Goal: Browse casually: Explore the website without a specific task or goal

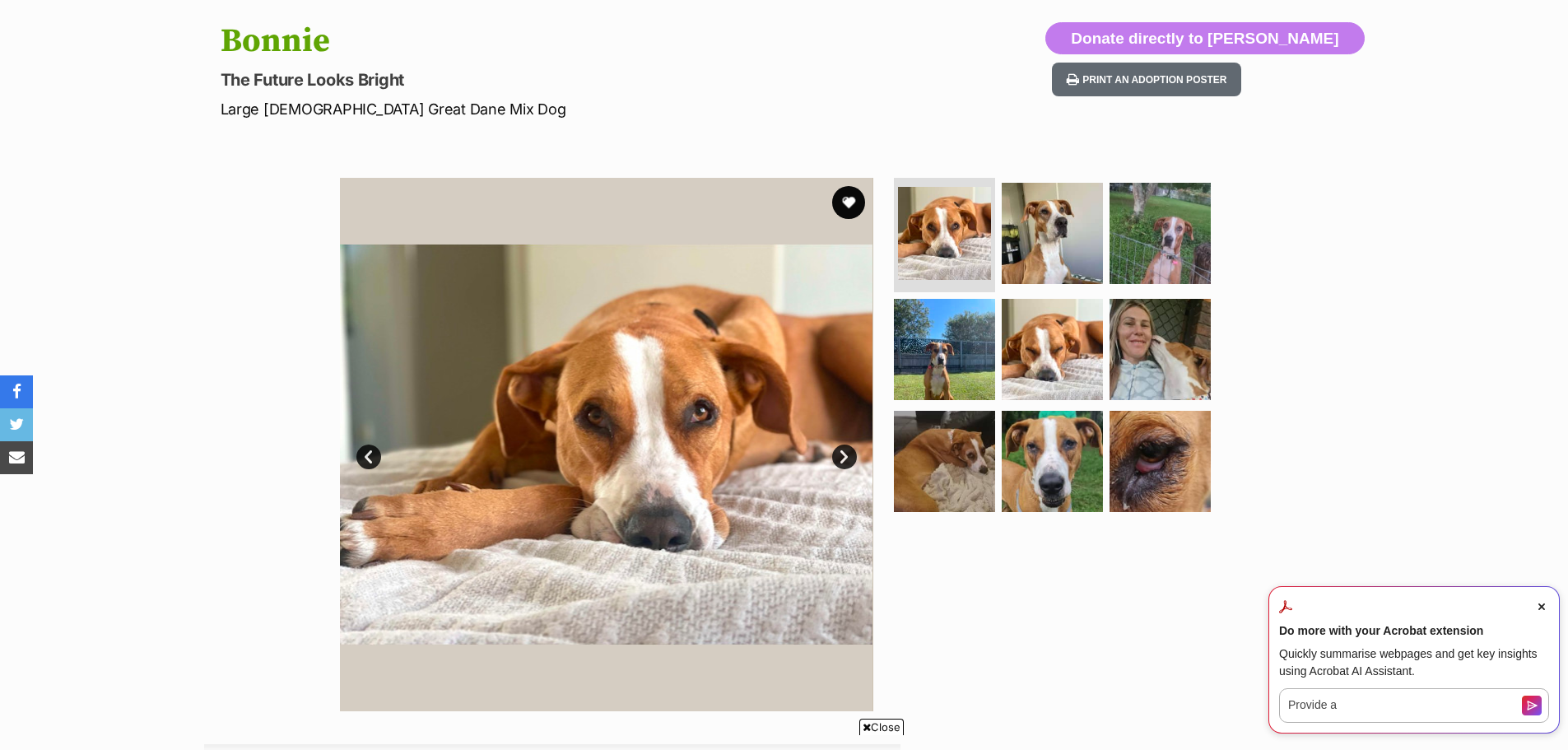
click at [846, 458] on link "Next" at bounding box center [844, 456] width 25 height 25
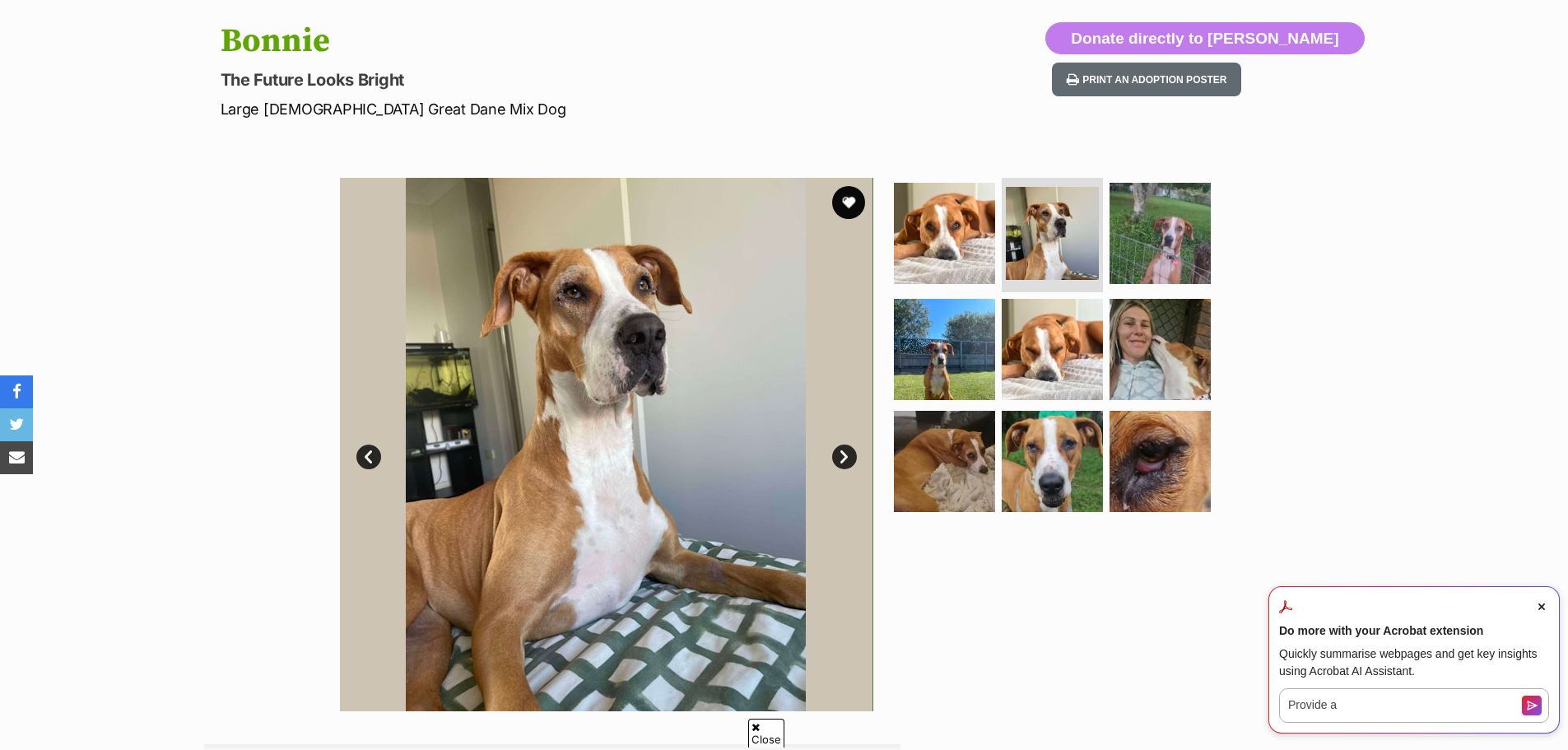
click at [846, 458] on link "Next" at bounding box center [844, 456] width 25 height 25
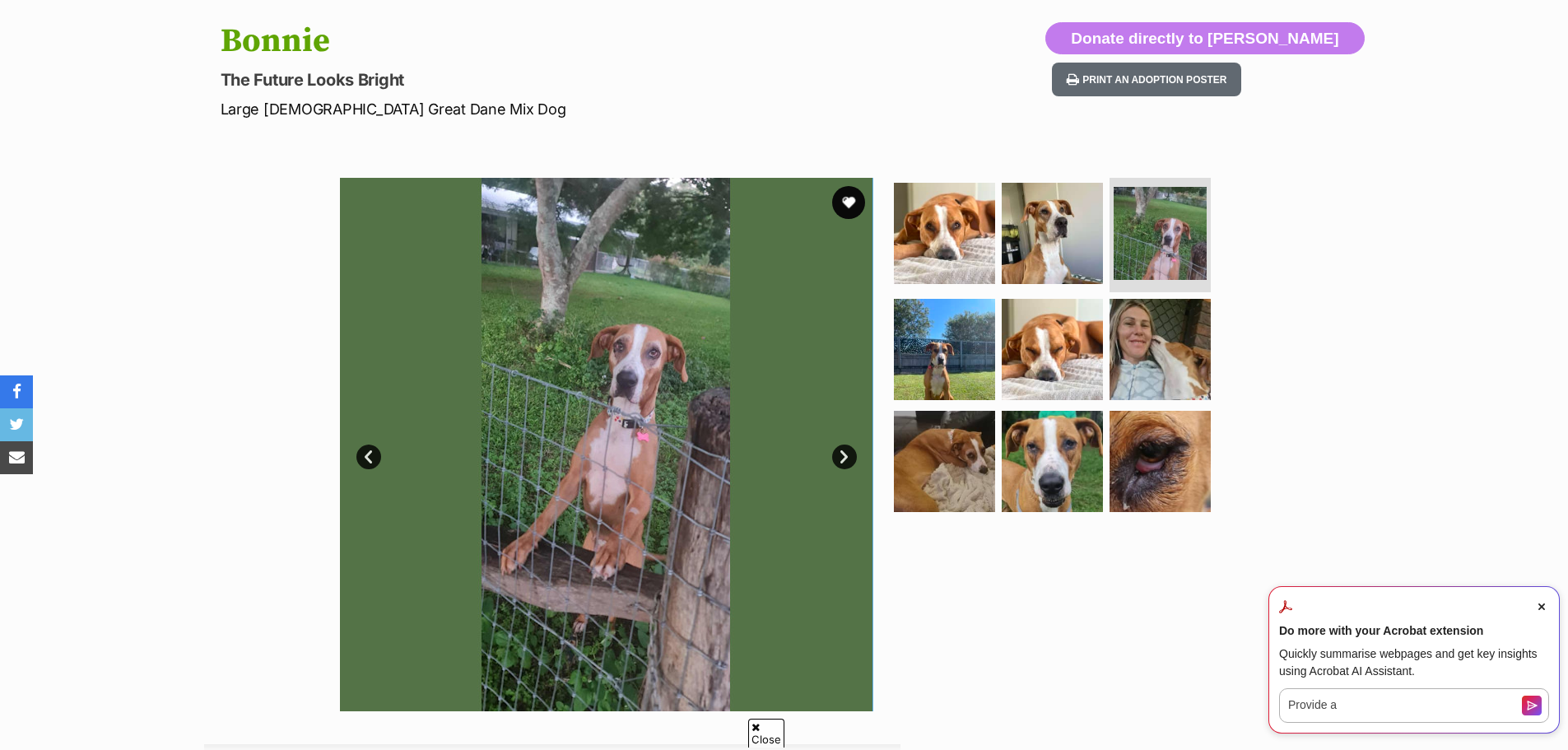
click at [846, 458] on link "Next" at bounding box center [844, 456] width 25 height 25
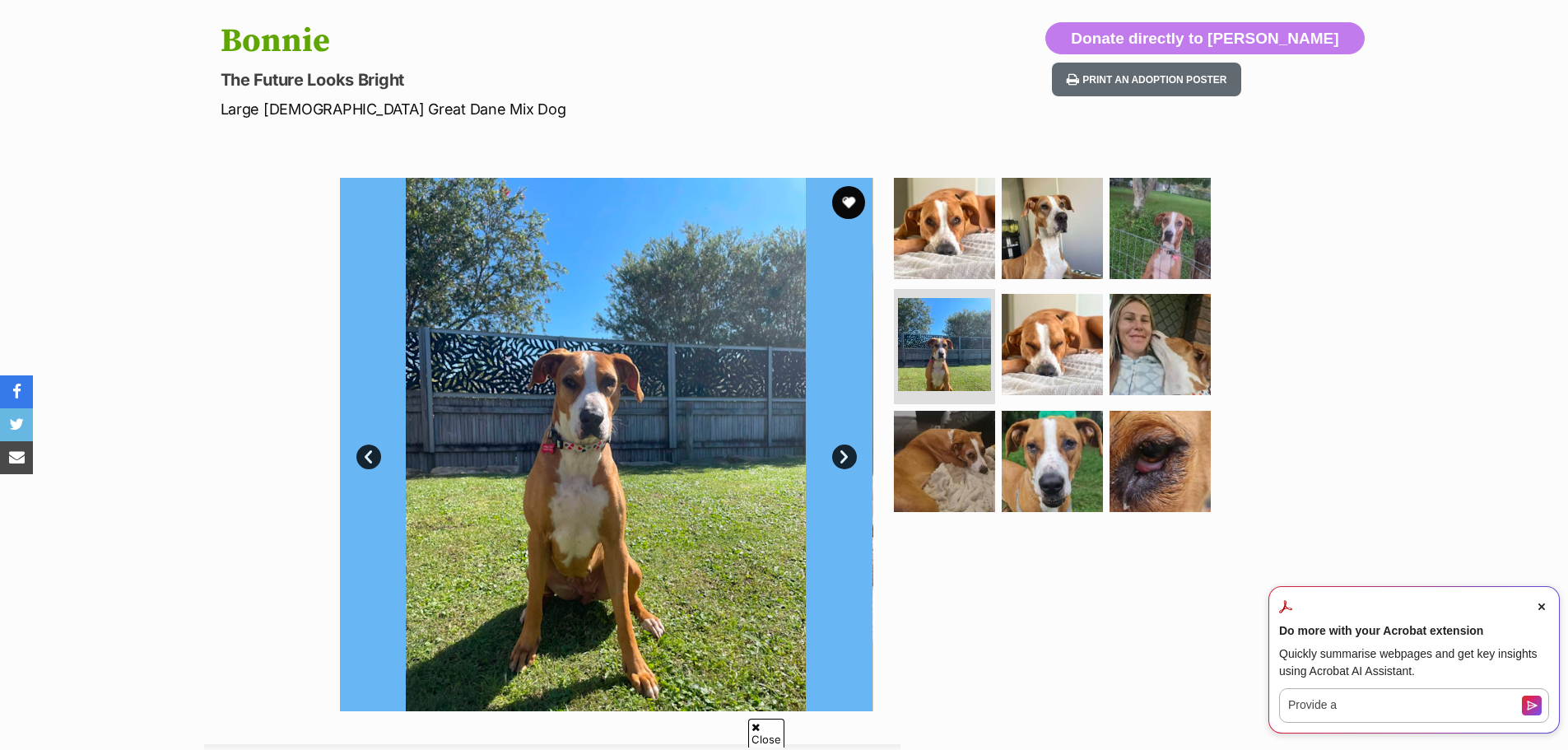
click at [847, 459] on link "Next" at bounding box center [844, 456] width 25 height 25
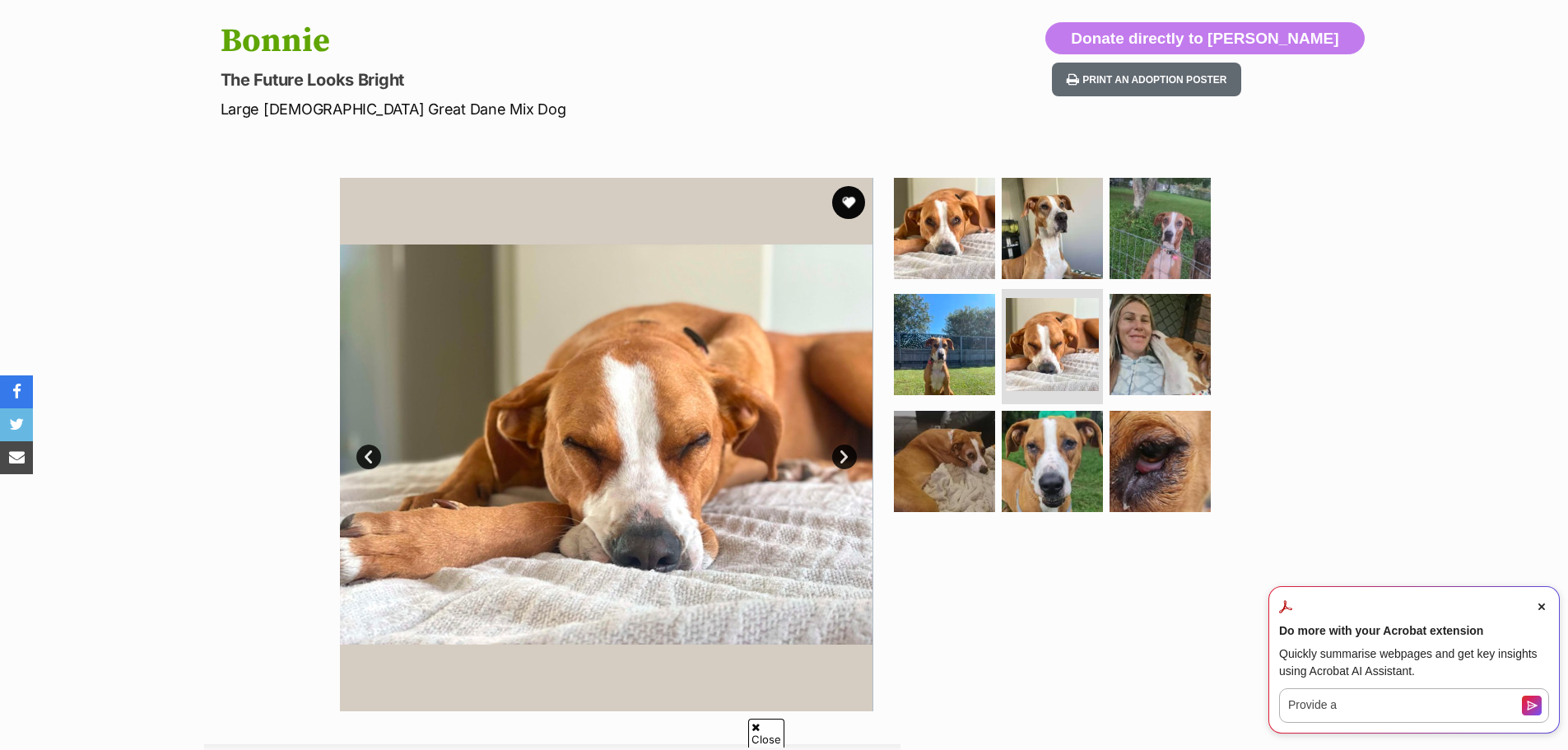
click at [847, 459] on link "Next" at bounding box center [844, 456] width 25 height 25
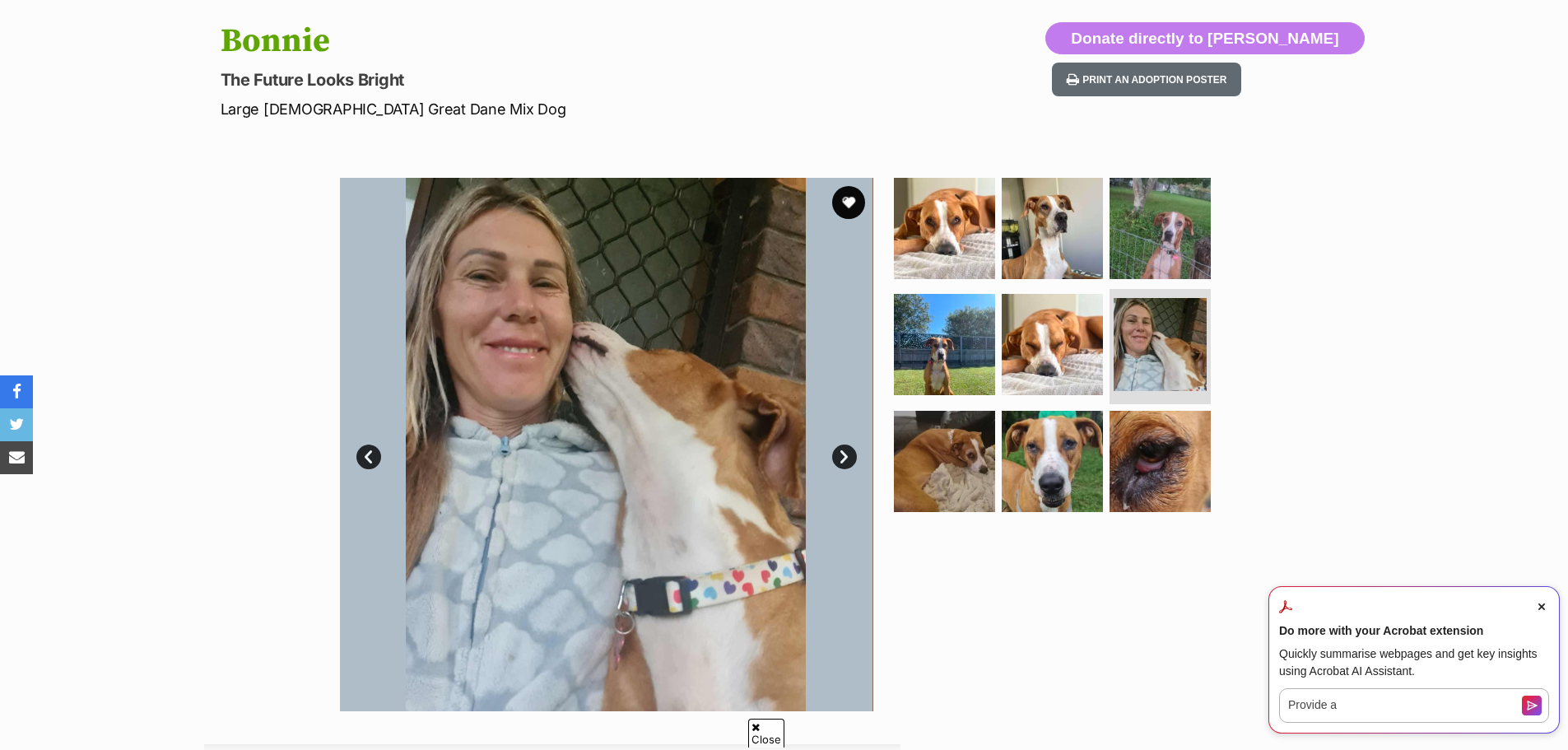
click at [848, 459] on link "Next" at bounding box center [844, 456] width 25 height 25
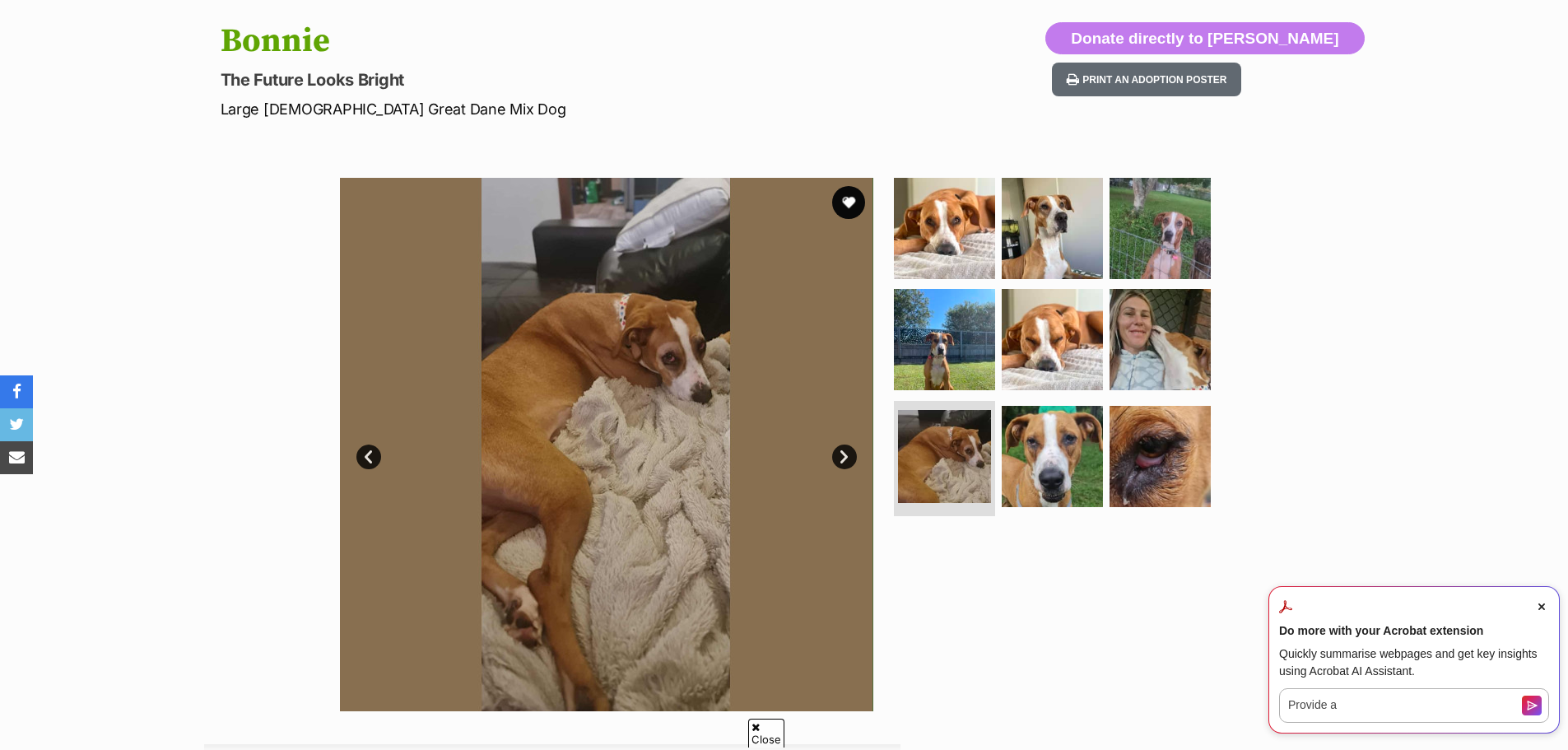
click at [848, 459] on link "Next" at bounding box center [844, 456] width 25 height 25
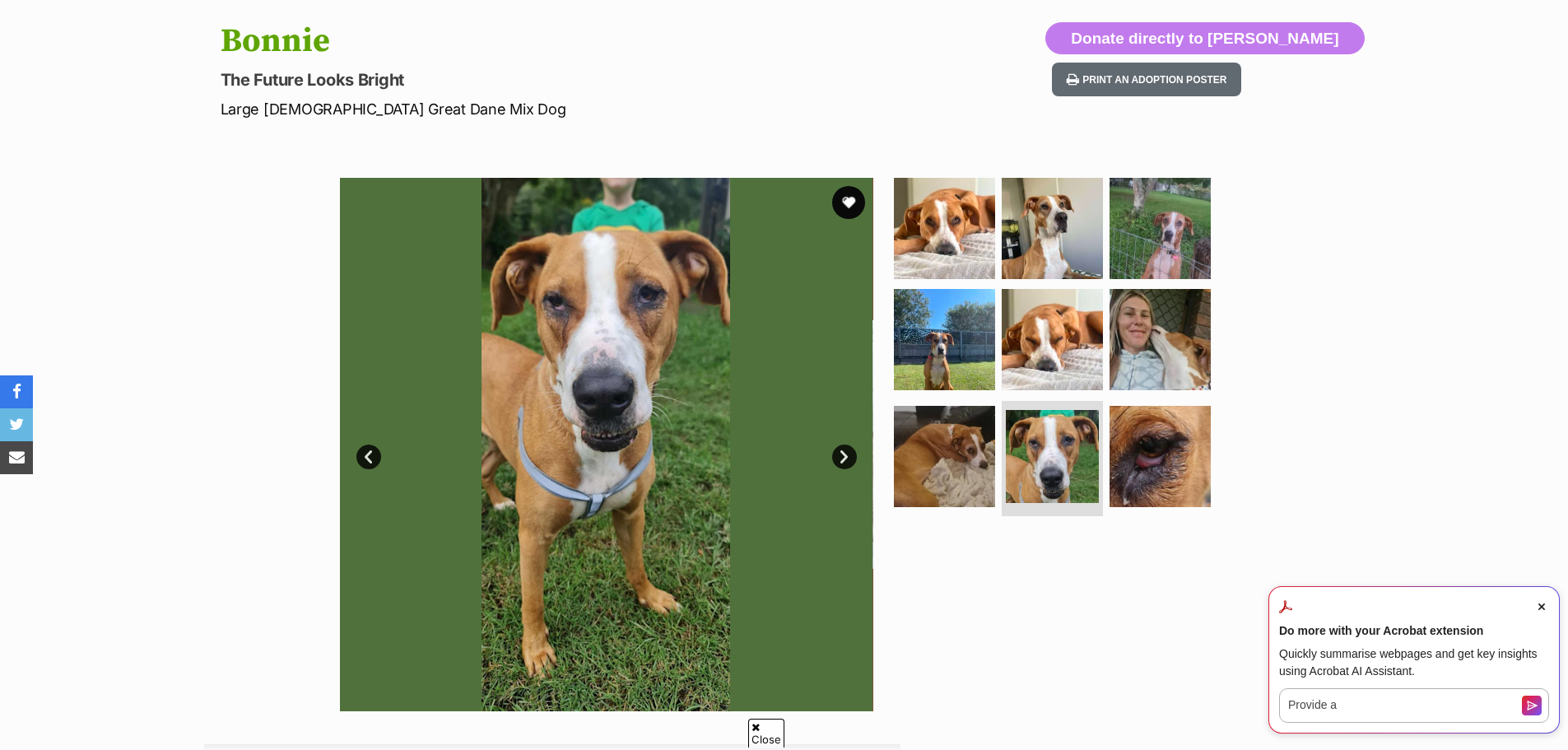
click at [849, 459] on link "Next" at bounding box center [844, 456] width 25 height 25
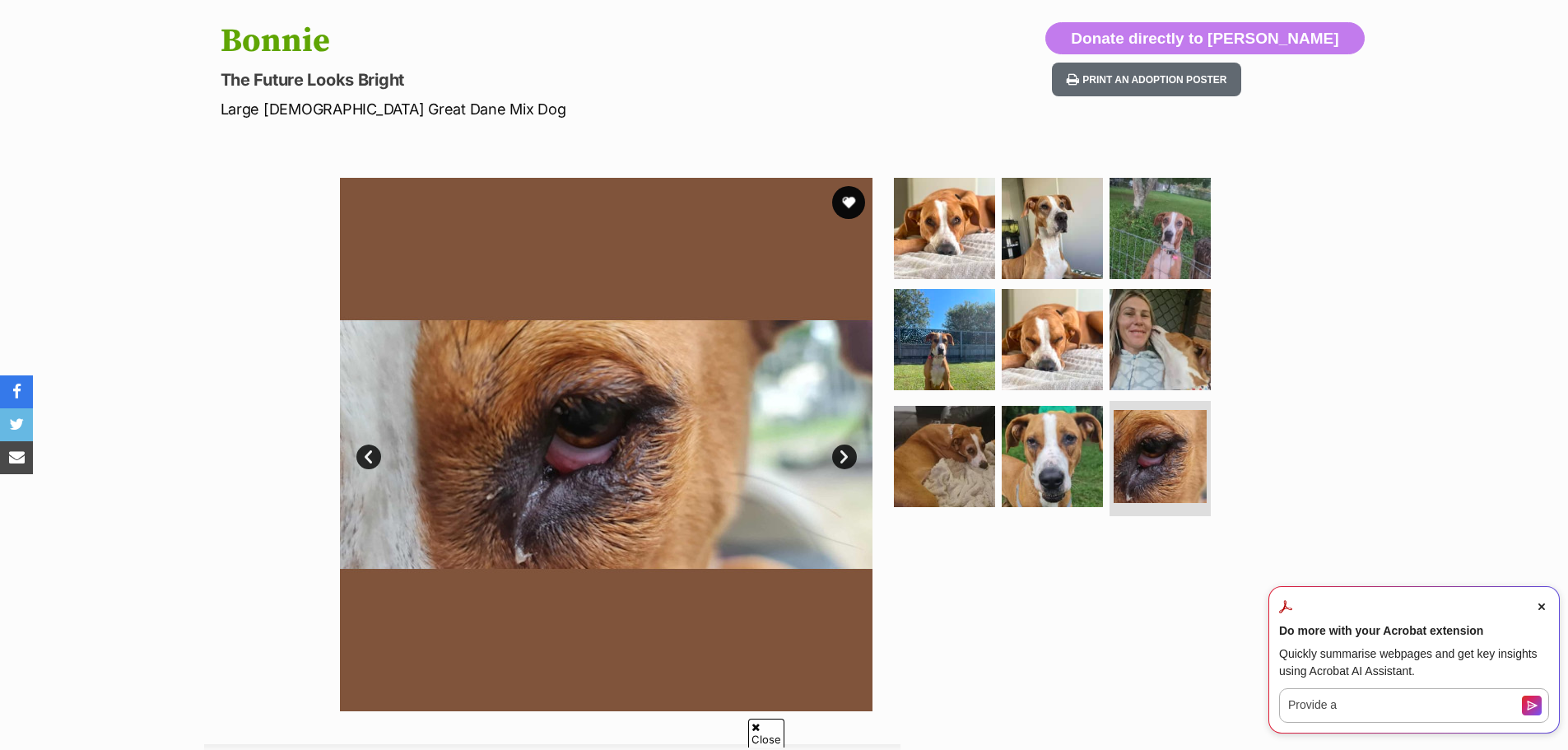
click at [849, 459] on link "Next" at bounding box center [844, 456] width 25 height 25
